Goal: Task Accomplishment & Management: Use online tool/utility

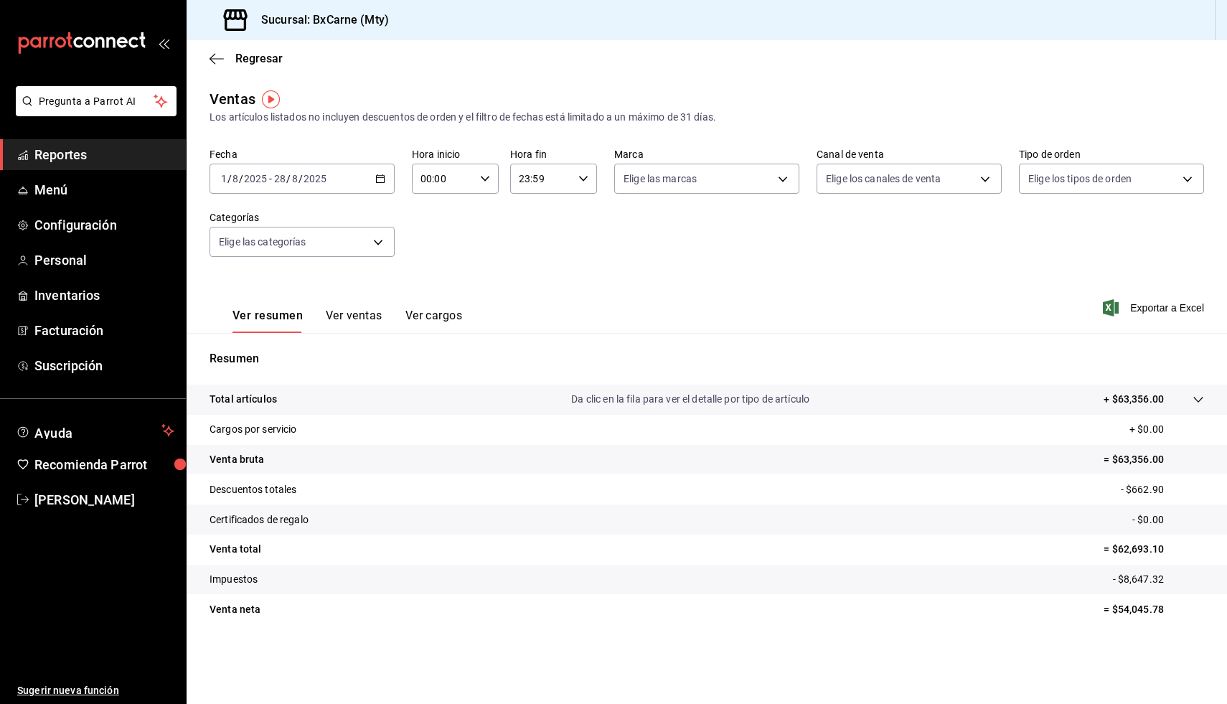
click at [682, 206] on div "Fecha [DATE] [DATE] - [DATE] [DATE] Hora inicio 00:00 Hora inicio Hora fin 23:5…" at bounding box center [707, 211] width 995 height 126
click at [90, 189] on span "Menú" at bounding box center [104, 189] width 140 height 19
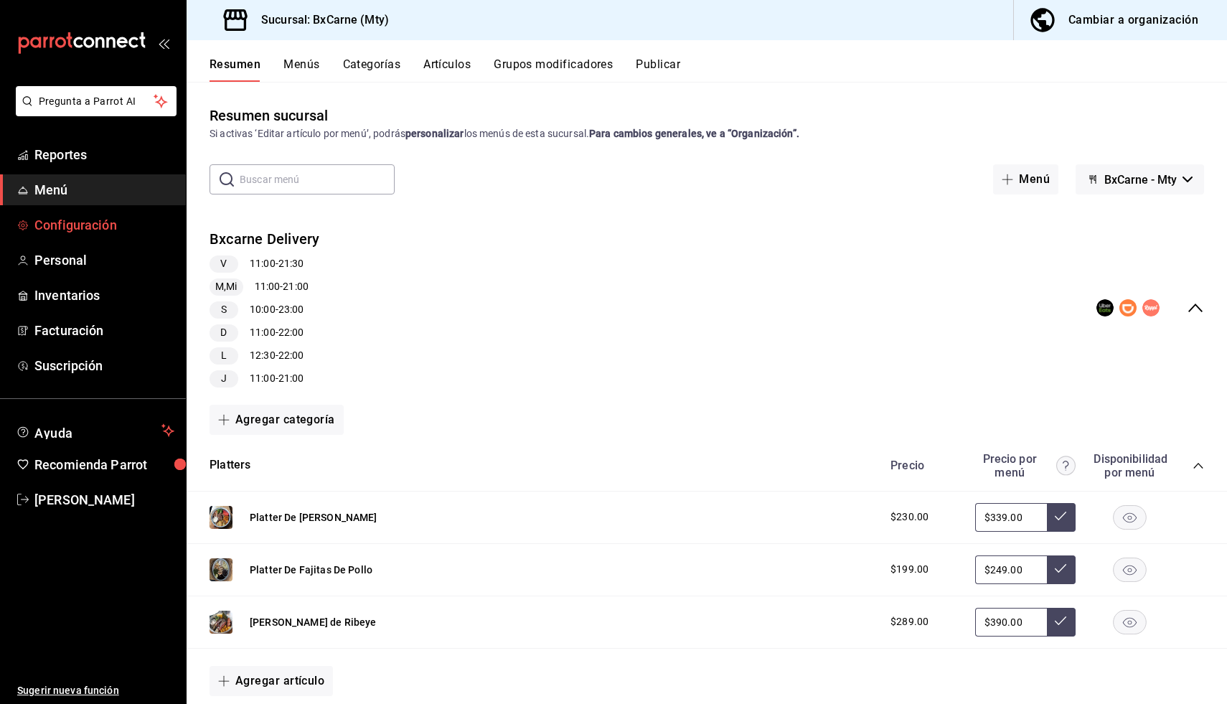
click at [58, 227] on span "Configuración" at bounding box center [104, 224] width 140 height 19
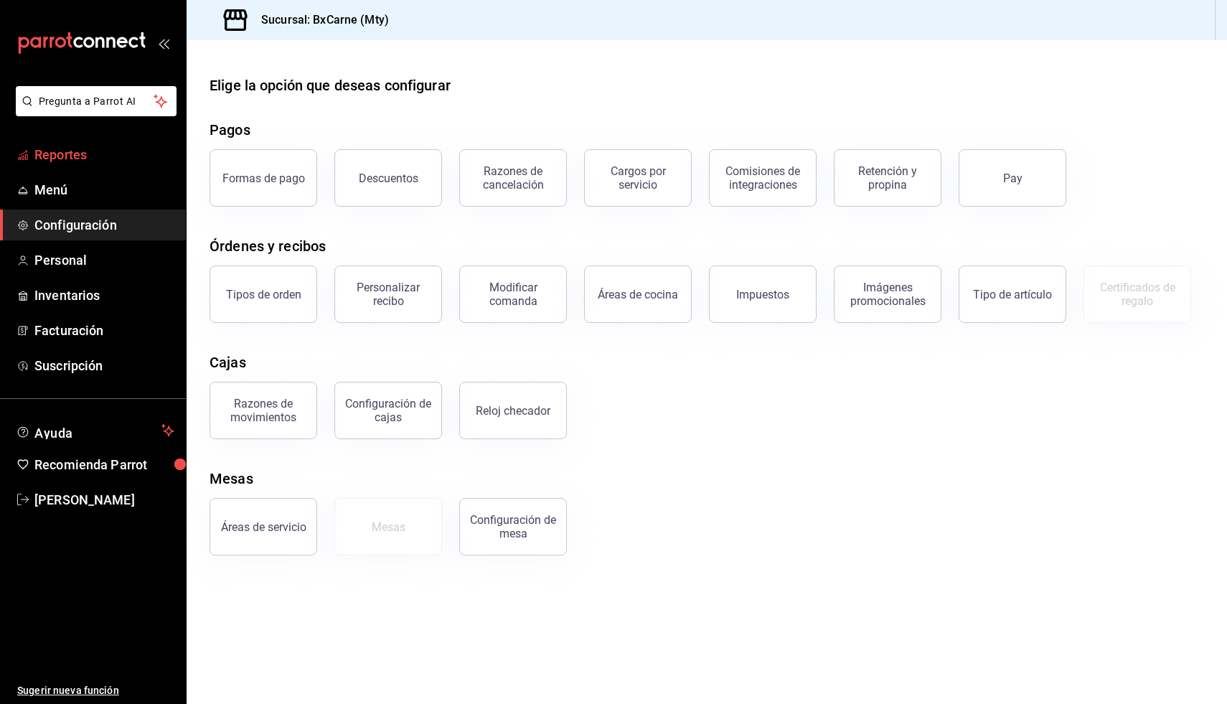
click at [67, 160] on span "Reportes" at bounding box center [104, 154] width 140 height 19
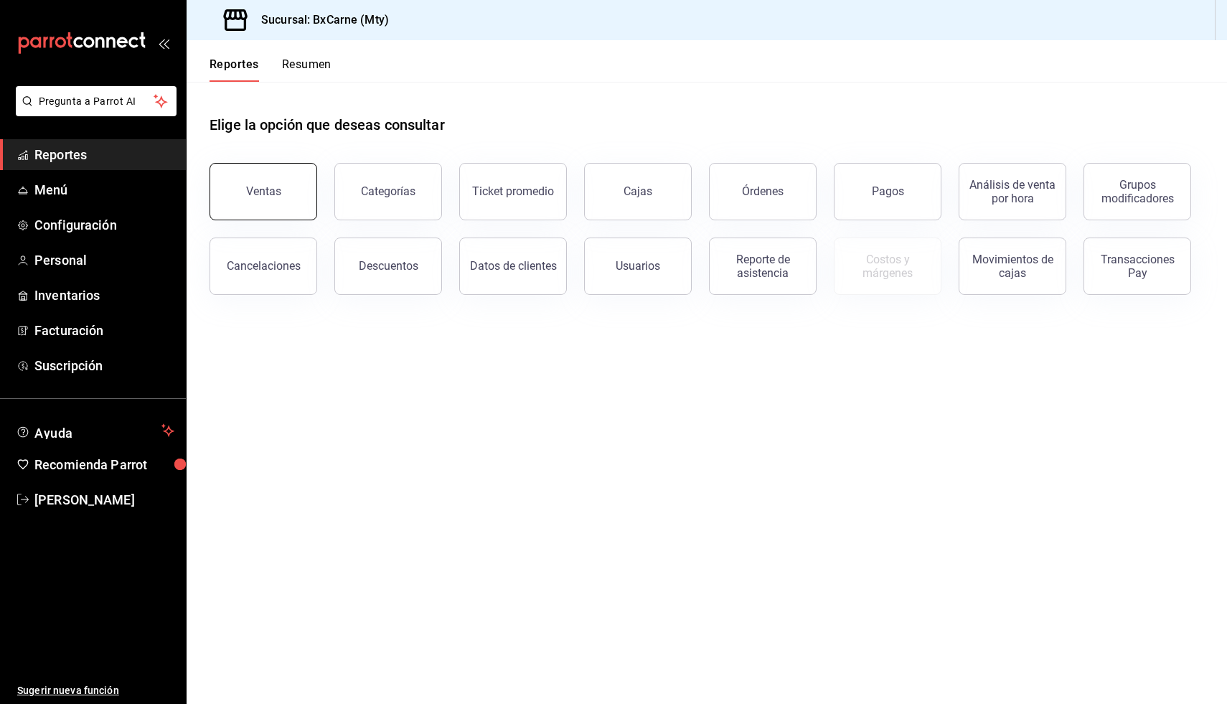
click at [227, 188] on button "Ventas" at bounding box center [264, 191] width 108 height 57
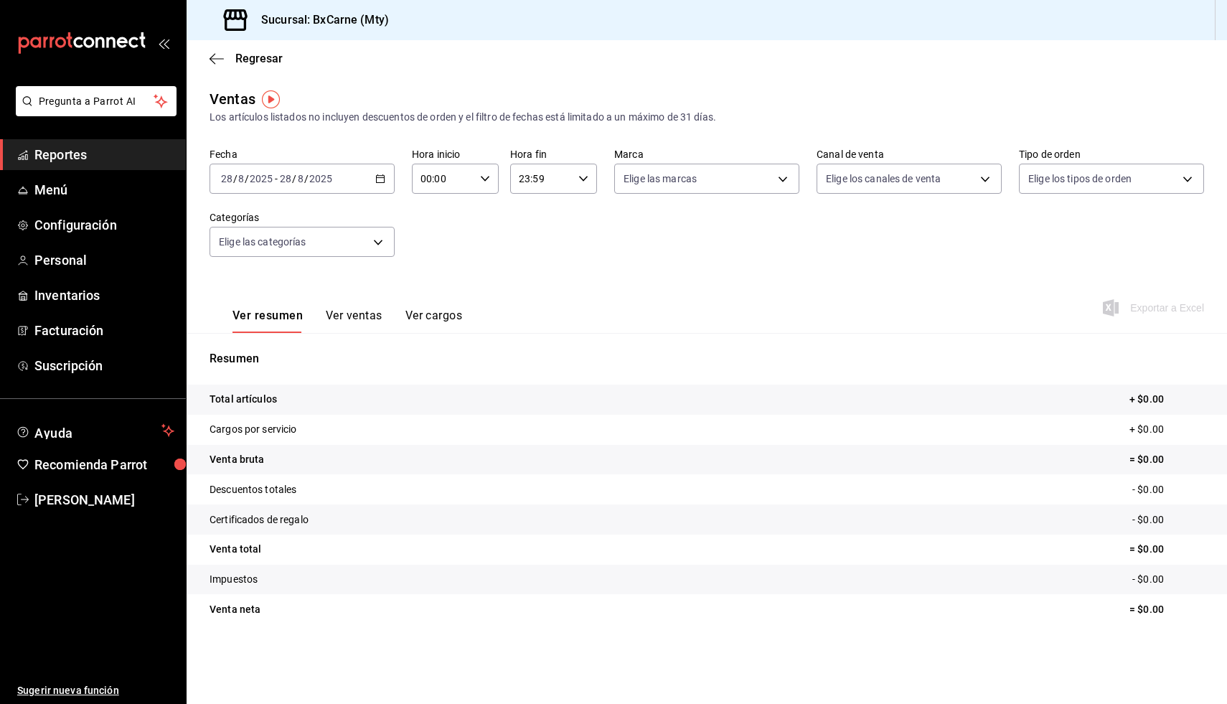
click at [70, 161] on span "Reportes" at bounding box center [104, 154] width 140 height 19
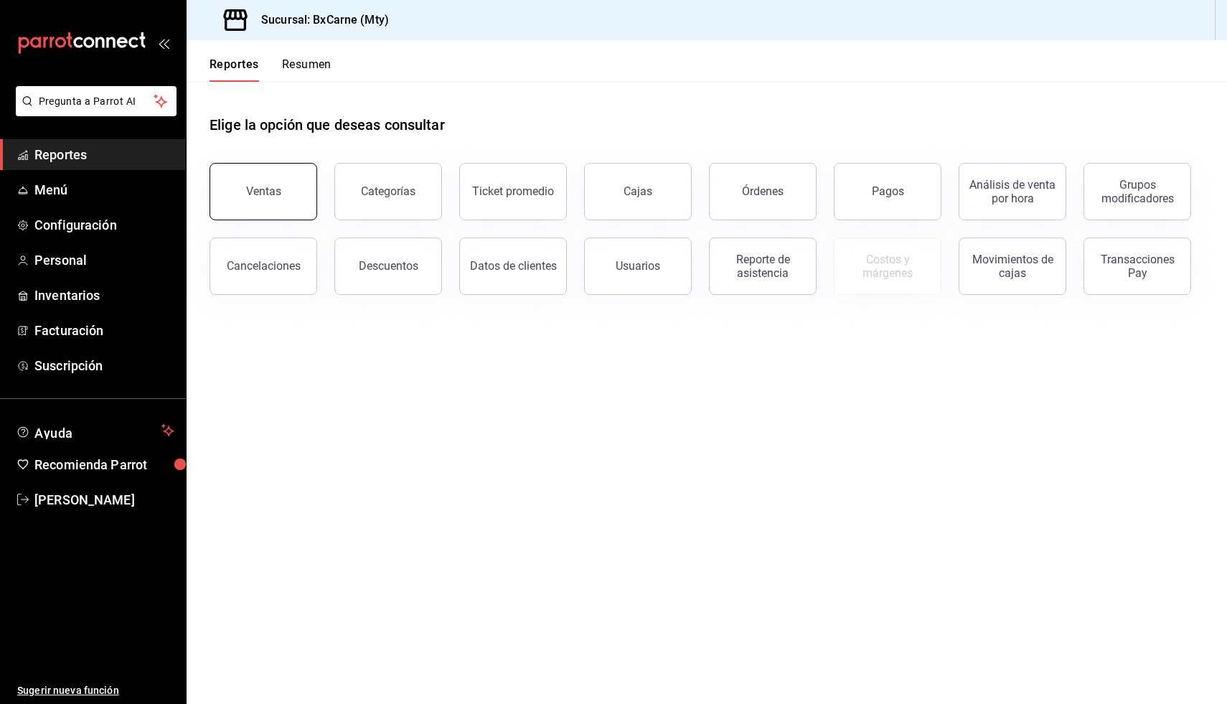
click at [296, 208] on button "Ventas" at bounding box center [264, 191] width 108 height 57
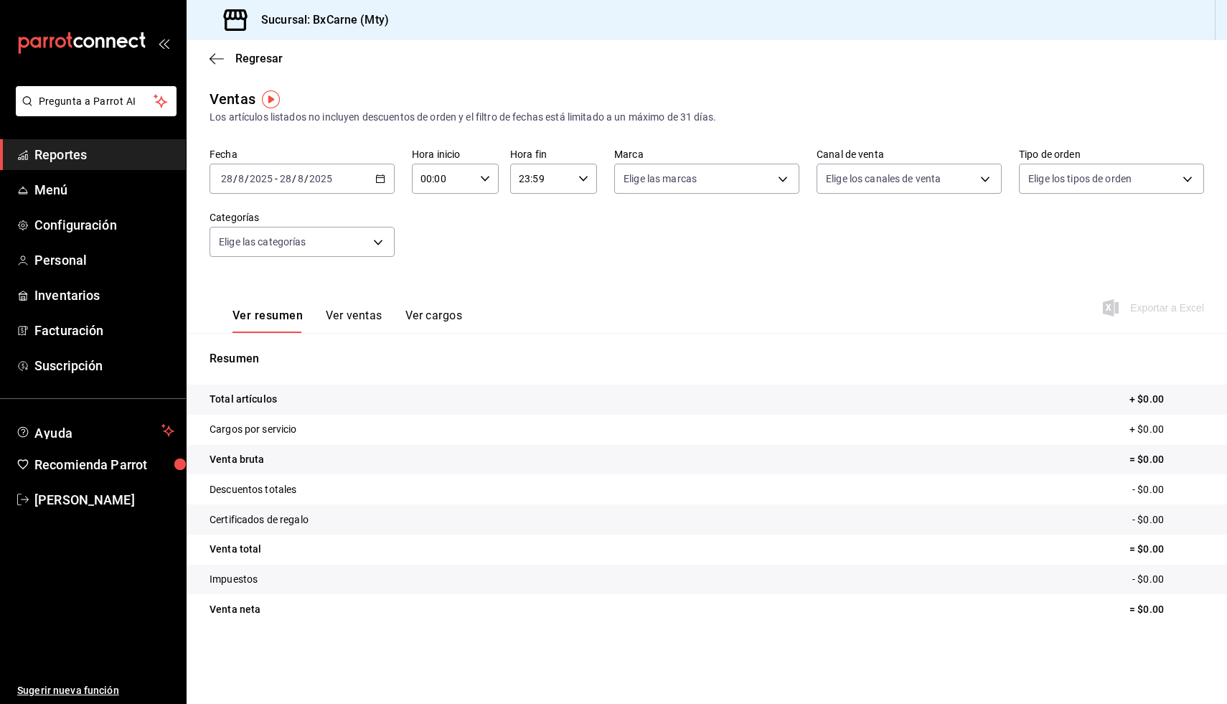
click at [371, 177] on div "[DATE] [DATE] - [DATE] [DATE]" at bounding box center [302, 179] width 185 height 30
click at [256, 283] on span "Semana actual" at bounding box center [277, 286] width 111 height 15
click at [384, 179] on icon "button" at bounding box center [380, 179] width 10 height 10
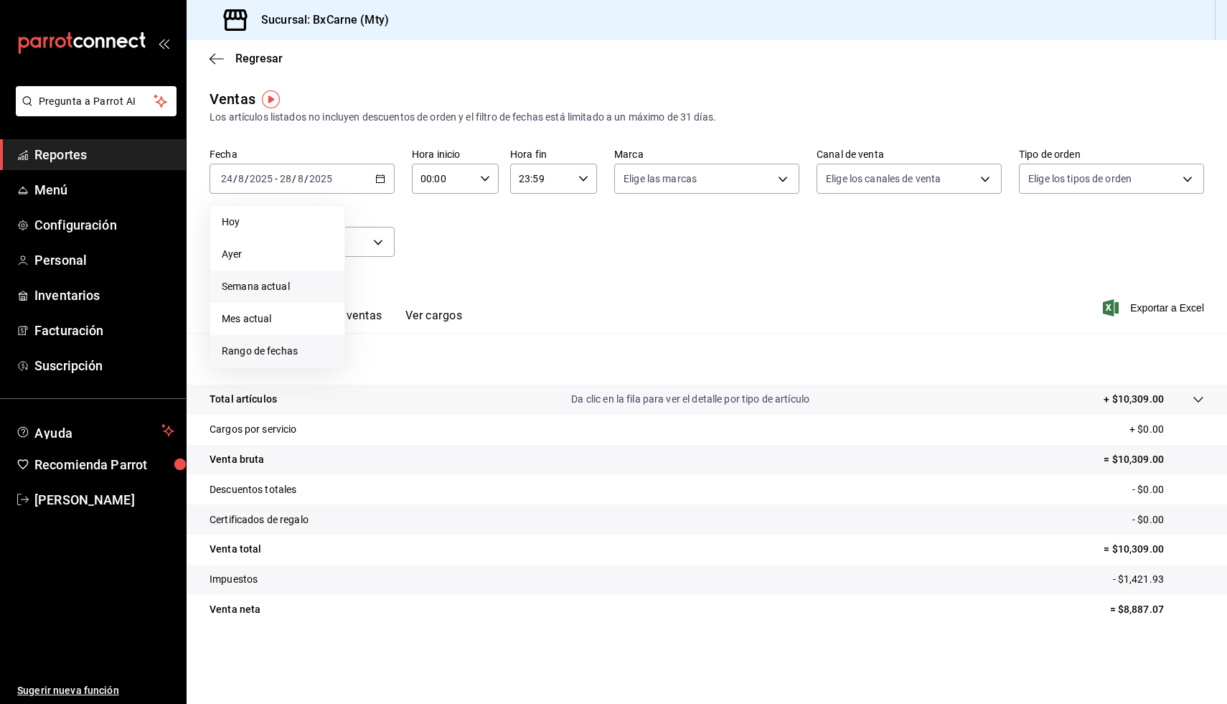
click at [287, 352] on span "Rango de fechas" at bounding box center [277, 351] width 111 height 15
click at [369, 370] on button "18" at bounding box center [374, 369] width 25 height 26
drag, startPoint x: 377, startPoint y: 410, endPoint x: 386, endPoint y: 408, distance: 9.8
click at [376, 410] on button "25" at bounding box center [374, 401] width 25 height 26
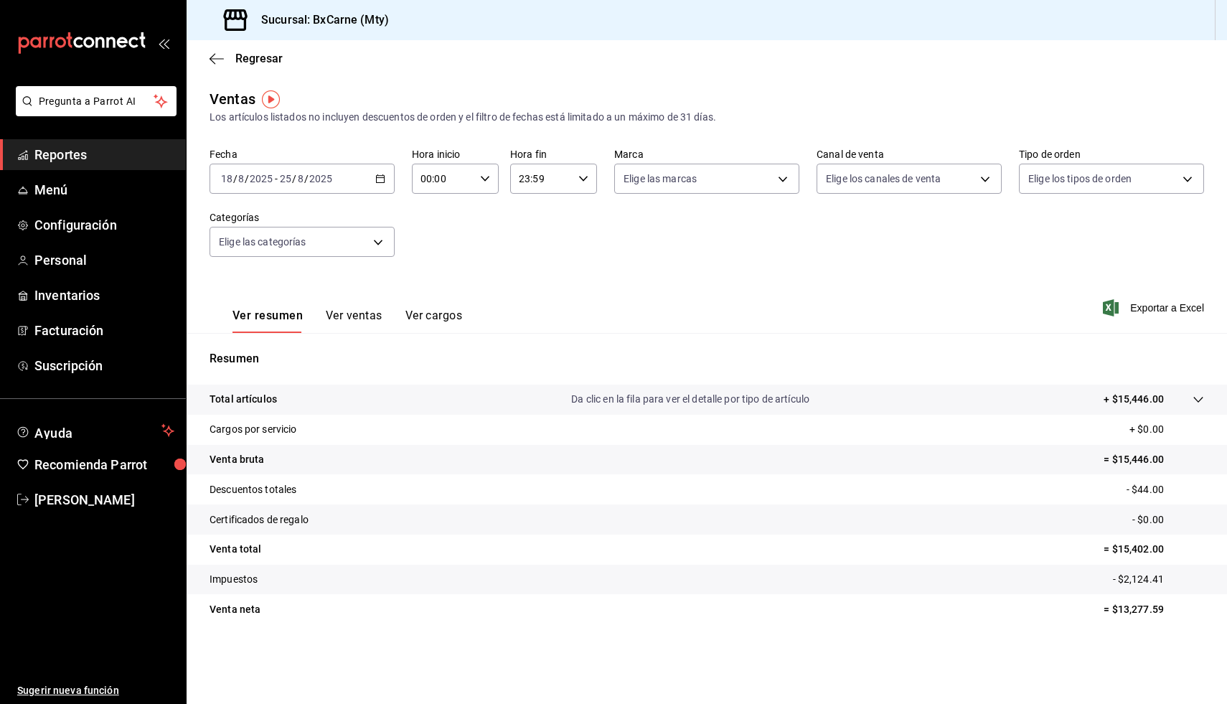
click at [376, 181] on \(Stroke\) "button" at bounding box center [380, 179] width 9 height 8
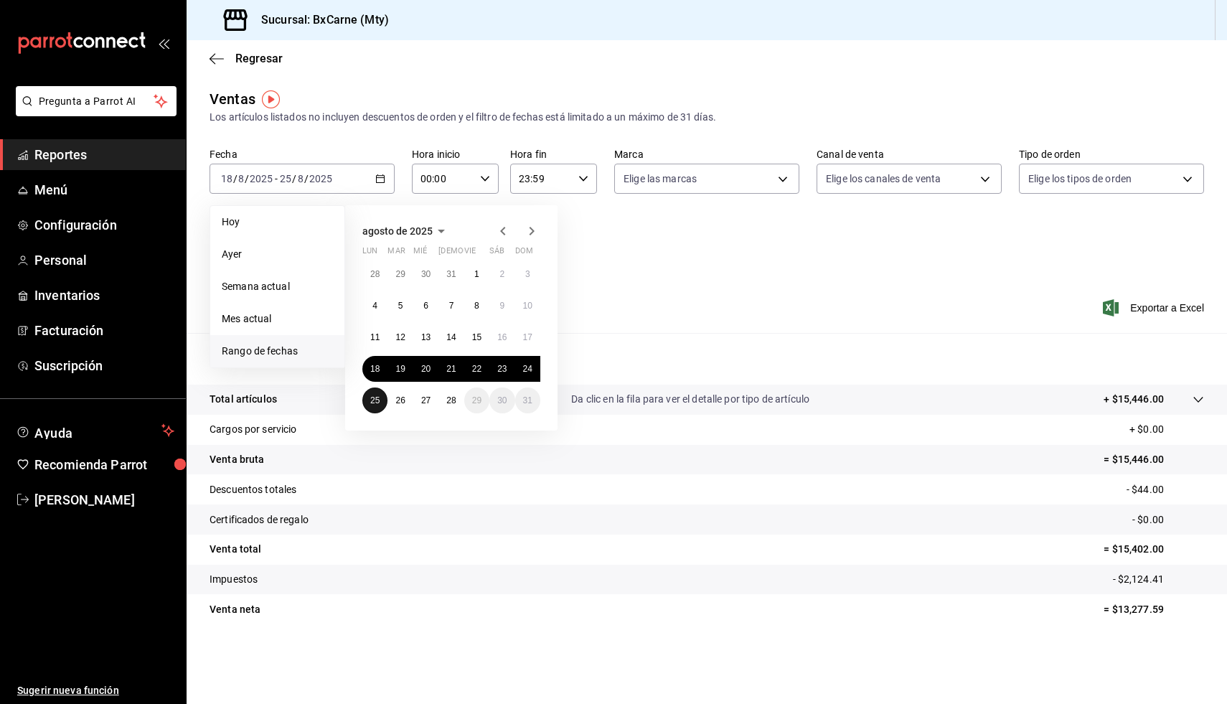
click at [376, 401] on abbr "25" at bounding box center [374, 400] width 9 height 10
click at [438, 400] on button "28" at bounding box center [450, 401] width 25 height 26
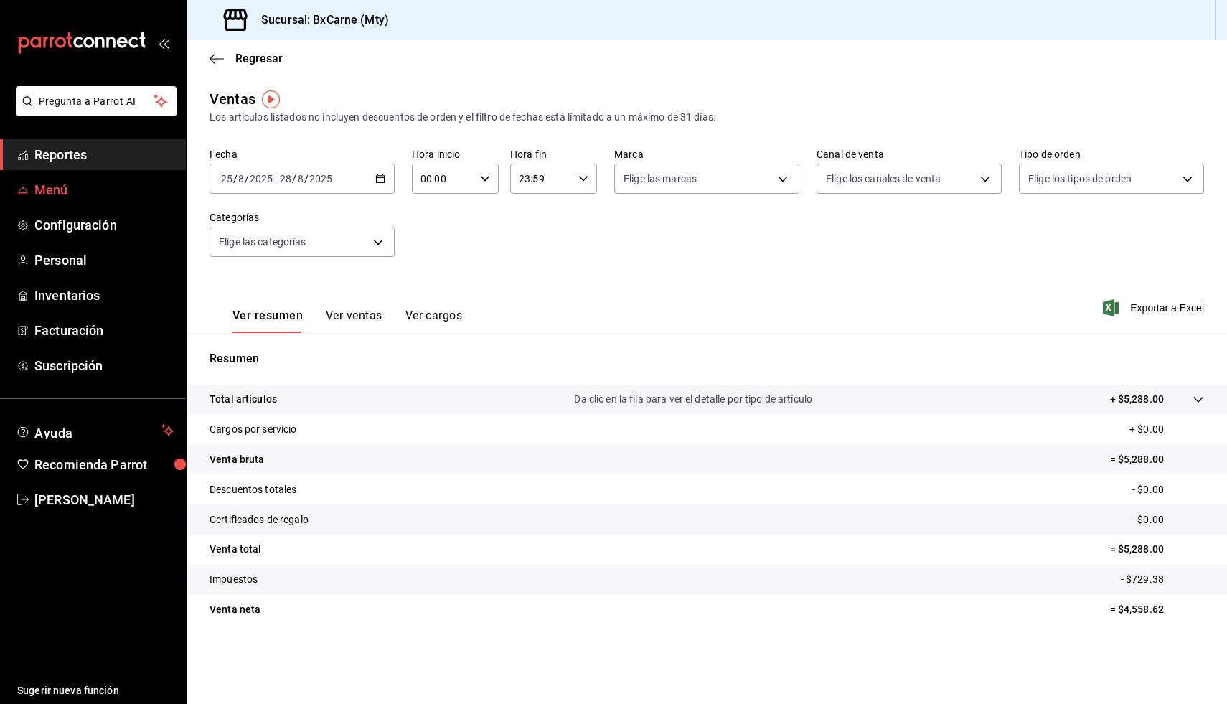
click at [41, 184] on span "Menú" at bounding box center [104, 189] width 140 height 19
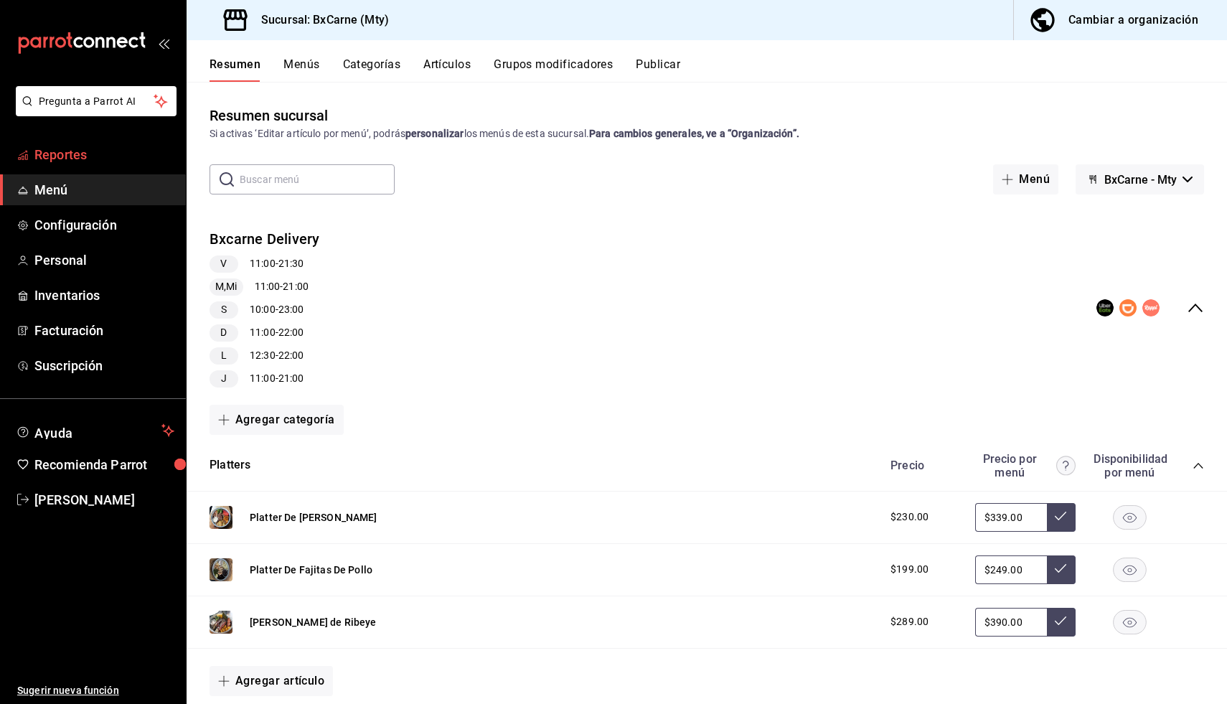
click at [60, 150] on span "Reportes" at bounding box center [104, 154] width 140 height 19
